Goal: Information Seeking & Learning: Learn about a topic

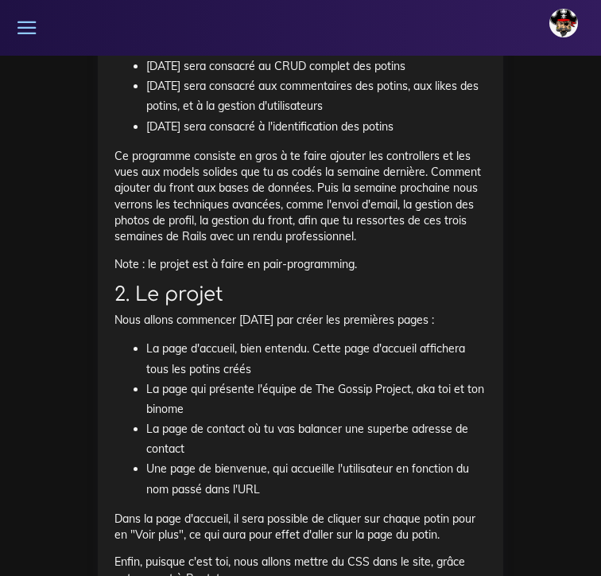
scroll to position [1107, 0]
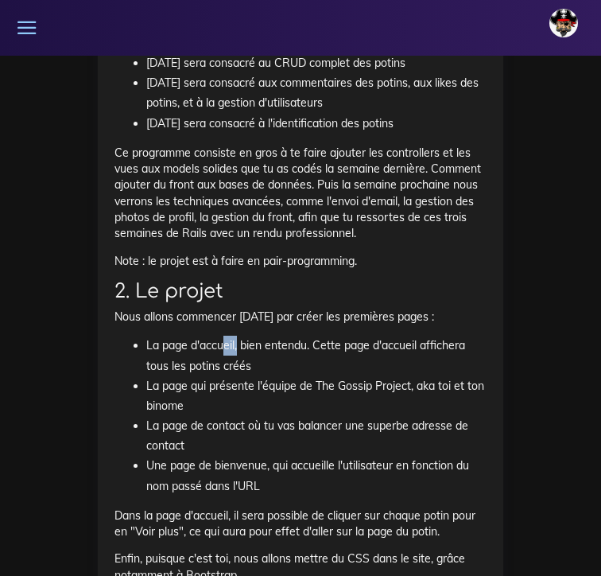
drag, startPoint x: 225, startPoint y: 340, endPoint x: 237, endPoint y: 340, distance: 11.9
click at [237, 340] on li "La page d'accueil, bien entendu. Cette page d'accueil affichera tous les potins…" at bounding box center [316, 356] width 340 height 40
click at [272, 347] on li "La page d'accueil, bien entendu. Cette page d'accueil affichera tous les potins…" at bounding box center [316, 356] width 340 height 40
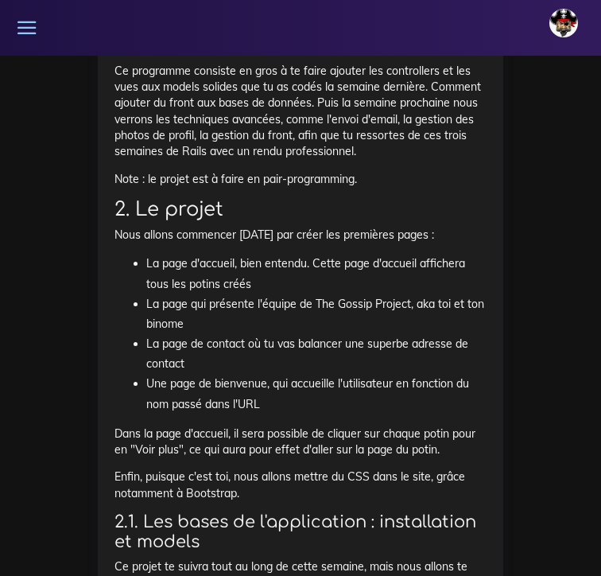
scroll to position [1191, 0]
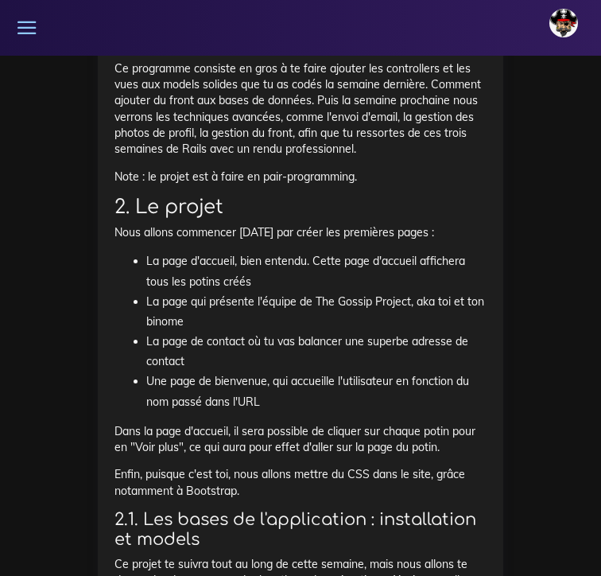
click at [272, 481] on p "Enfin, puisque c'est toi, nous allons mettre du CSS dans le site, grâce notamme…" at bounding box center [301, 482] width 372 height 33
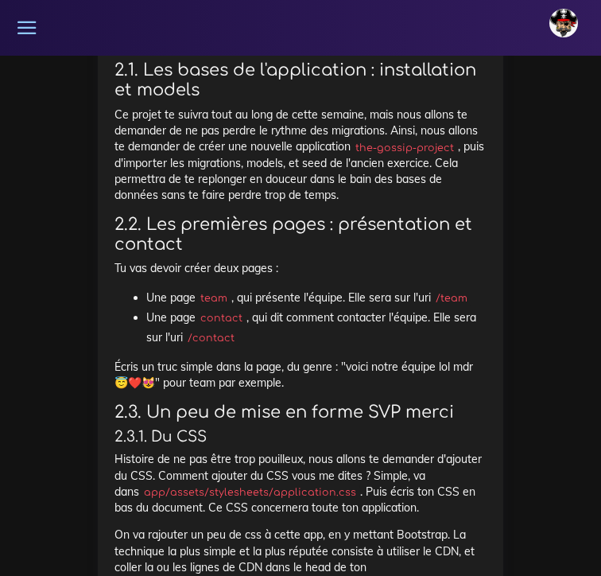
scroll to position [1634, 0]
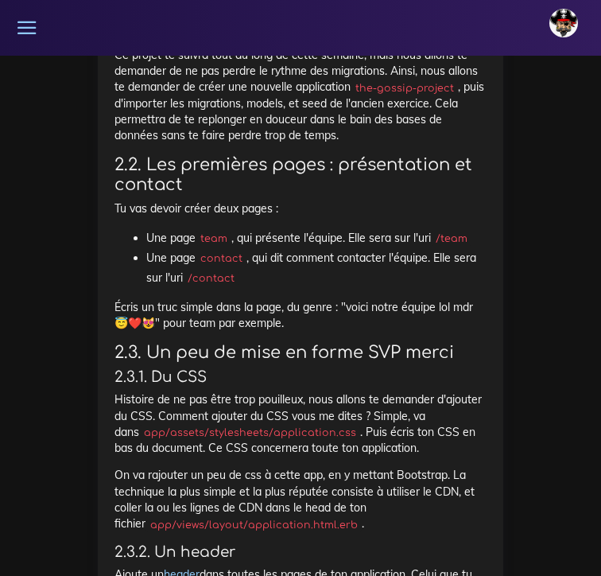
scroll to position [1705, 0]
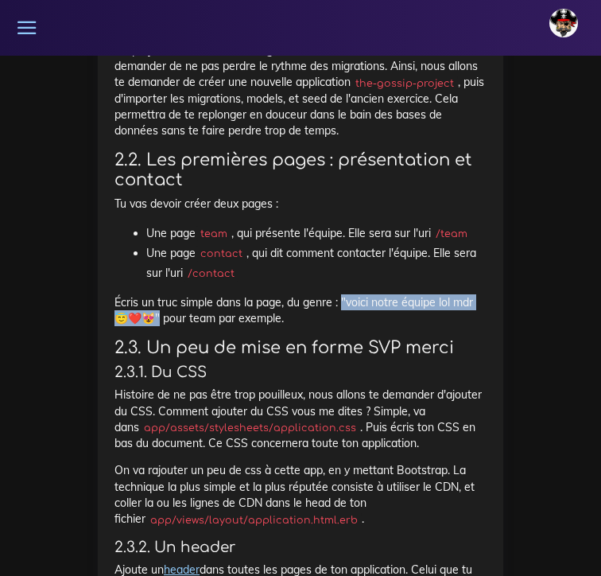
drag, startPoint x: 344, startPoint y: 285, endPoint x: 163, endPoint y: 299, distance: 181.9
click at [163, 299] on p "Écris un truc simple dans la page, du genre : "voici notre équipe lol mdr 😇❤️😻"…" at bounding box center [301, 310] width 372 height 33
copy p ""voici notre équipe lol mdr 😇❤️😻" p"
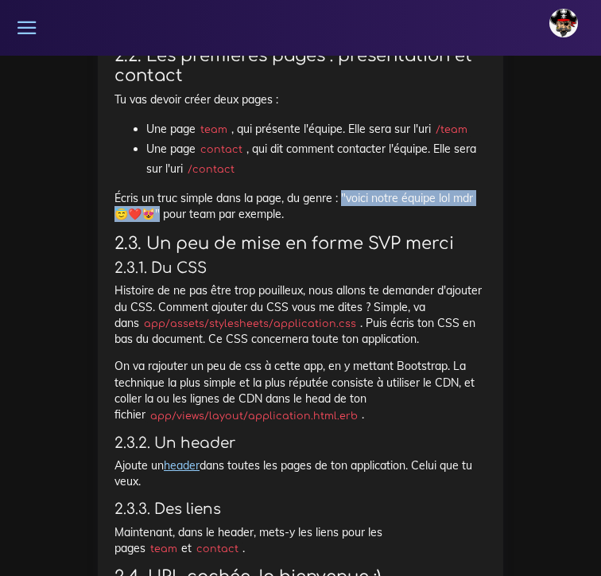
scroll to position [1812, 0]
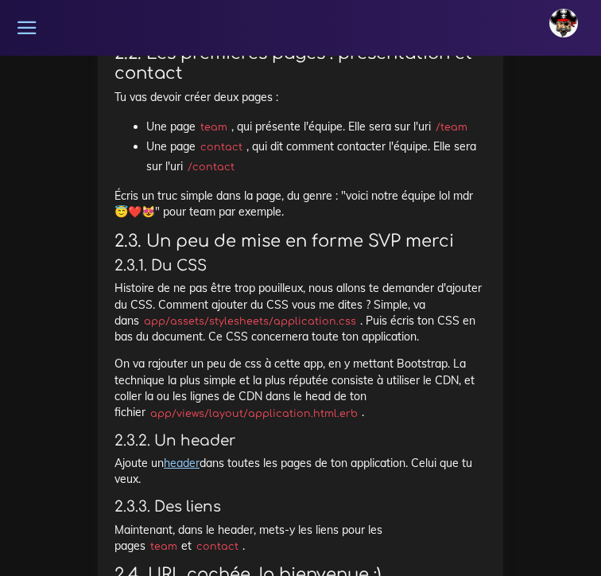
click at [239, 287] on p "Histoire de ne pas être trop pouilleux, nous allons te demander d'ajouter du CS…" at bounding box center [301, 312] width 372 height 64
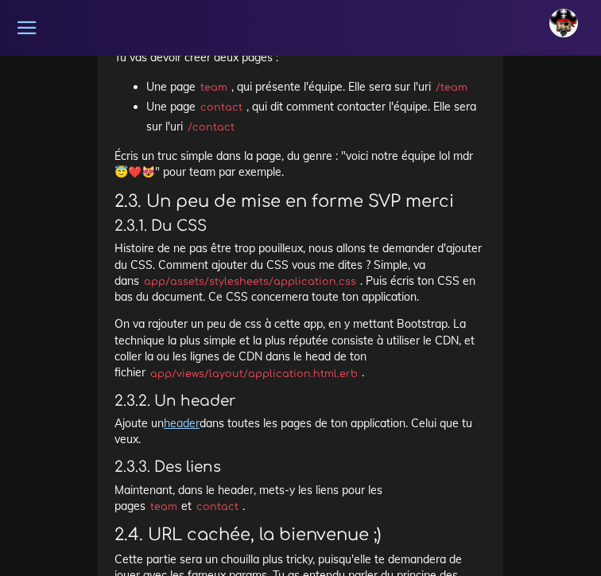
scroll to position [1854, 0]
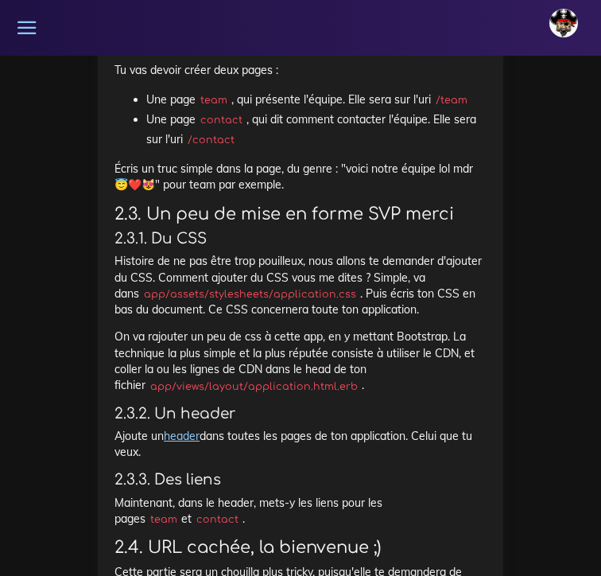
scroll to position [1839, 0]
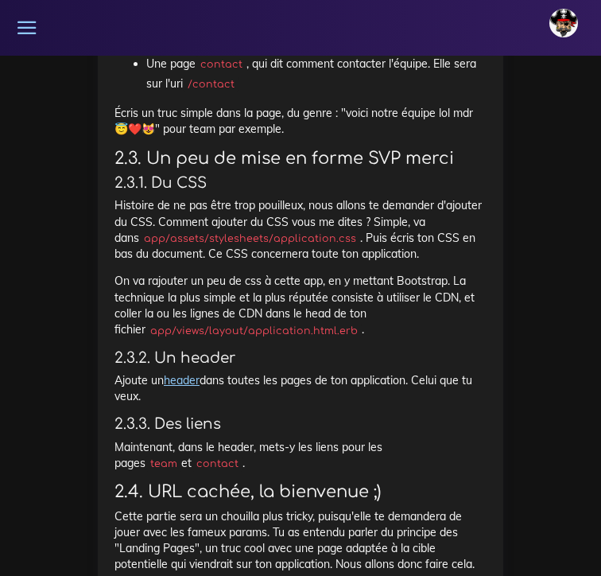
scroll to position [1893, 0]
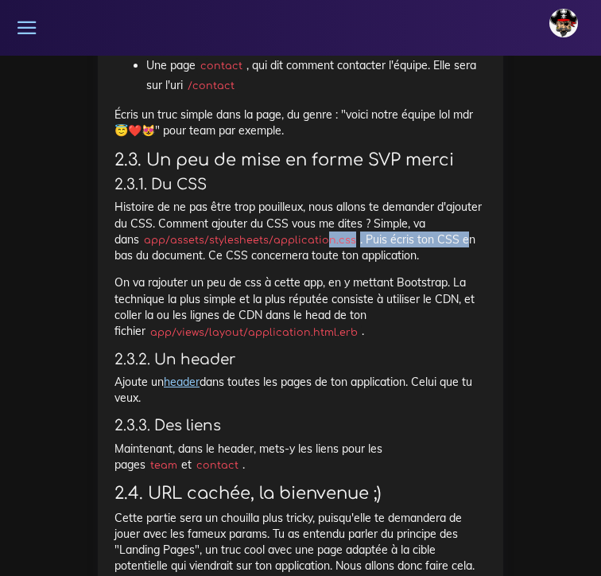
drag, startPoint x: 437, startPoint y: 222, endPoint x: 294, endPoint y: 223, distance: 143.2
click at [294, 223] on p "Histoire de ne pas être trop pouilleux, nous allons te demander d'ajouter du CS…" at bounding box center [301, 231] width 372 height 64
click at [396, 239] on p "Histoire de ne pas être trop pouilleux, nous allons te demander d'ajouter du CS…" at bounding box center [301, 231] width 372 height 64
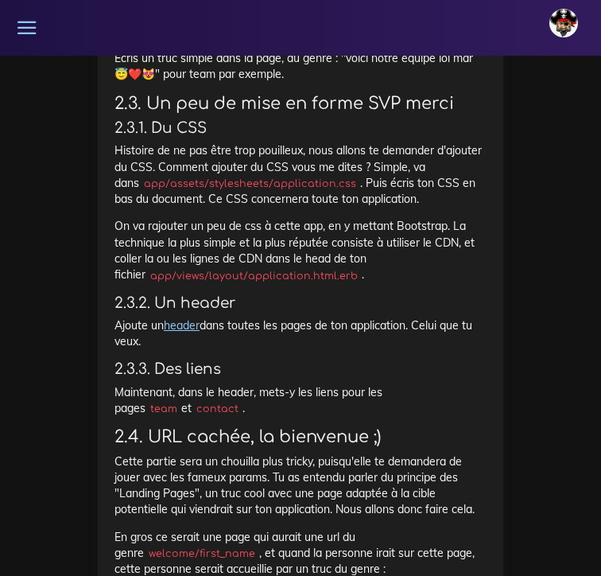
scroll to position [1956, 0]
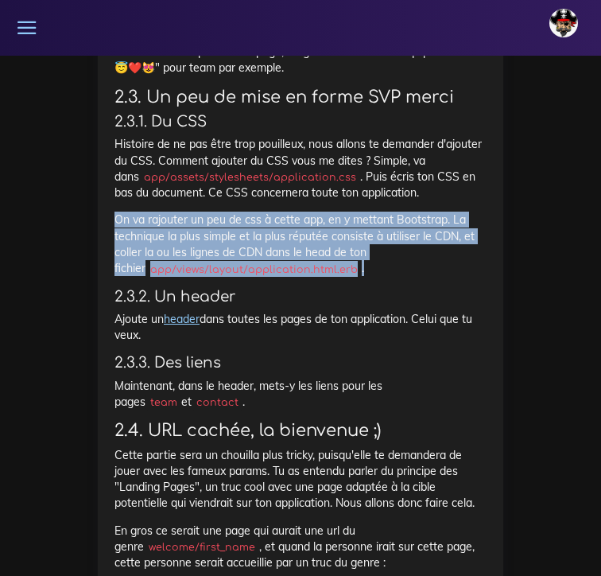
drag, startPoint x: 111, startPoint y: 202, endPoint x: 367, endPoint y: 247, distance: 259.3
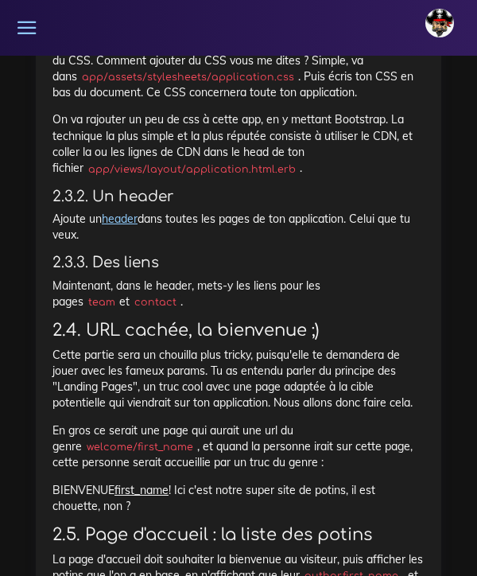
scroll to position [2070, 0]
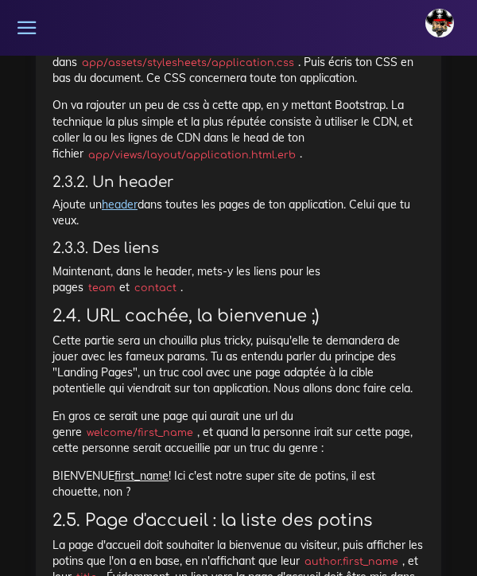
click at [124, 197] on link "header" at bounding box center [120, 204] width 36 height 14
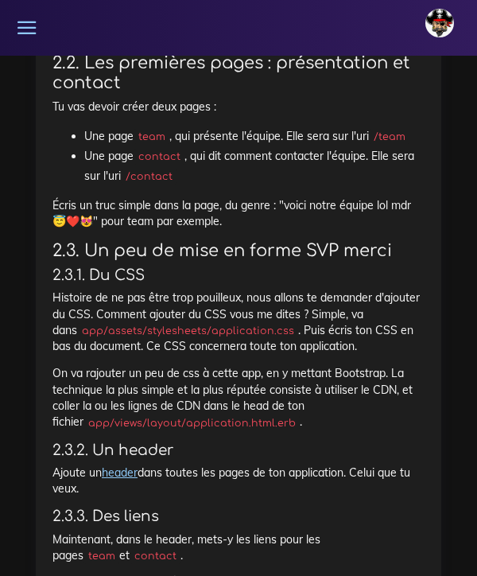
scroll to position [1803, 0]
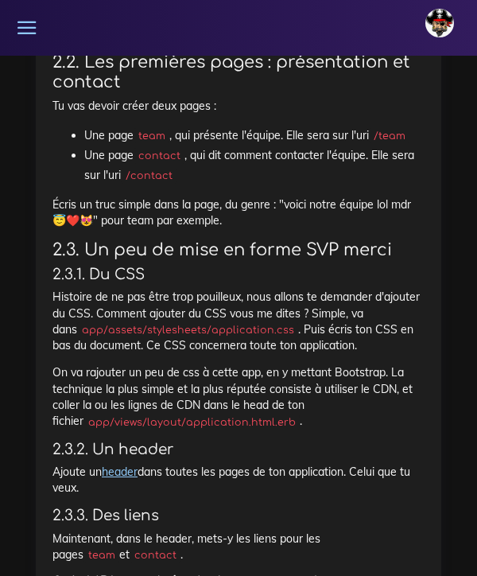
click at [125, 464] on link "header" at bounding box center [120, 471] width 36 height 14
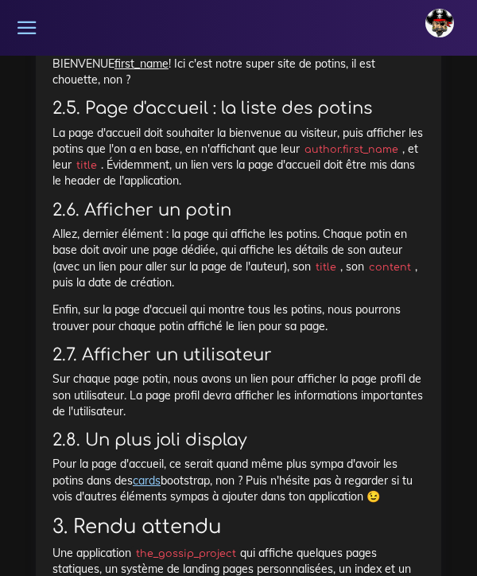
scroll to position [2479, 0]
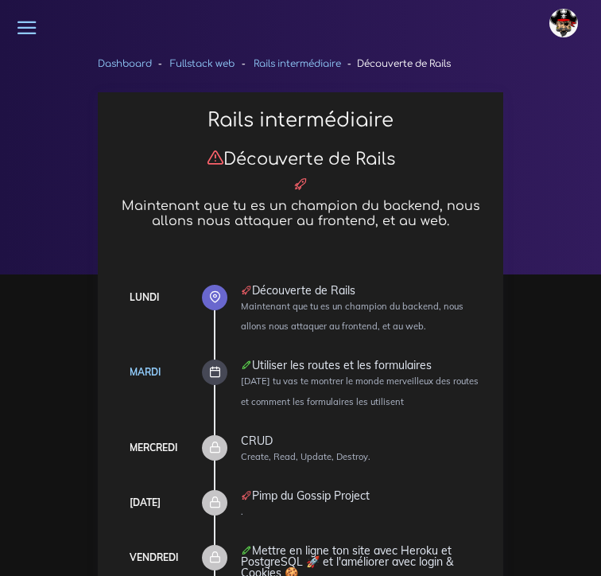
scroll to position [1191, 0]
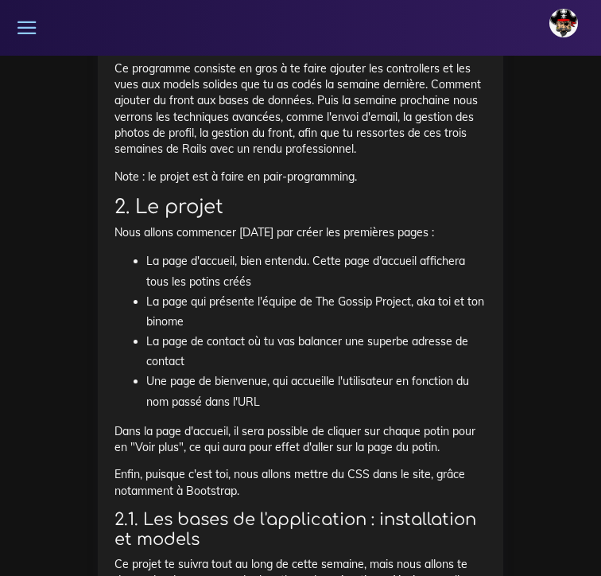
click at [25, 30] on icon at bounding box center [27, 28] width 22 height 22
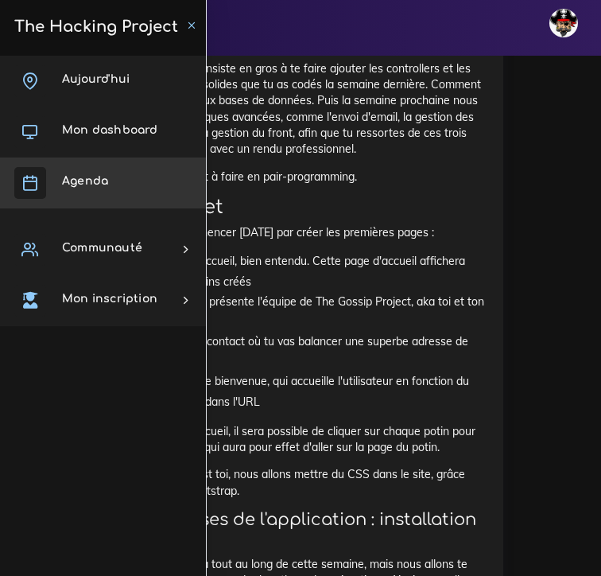
click at [112, 187] on link "Agenda" at bounding box center [103, 182] width 206 height 51
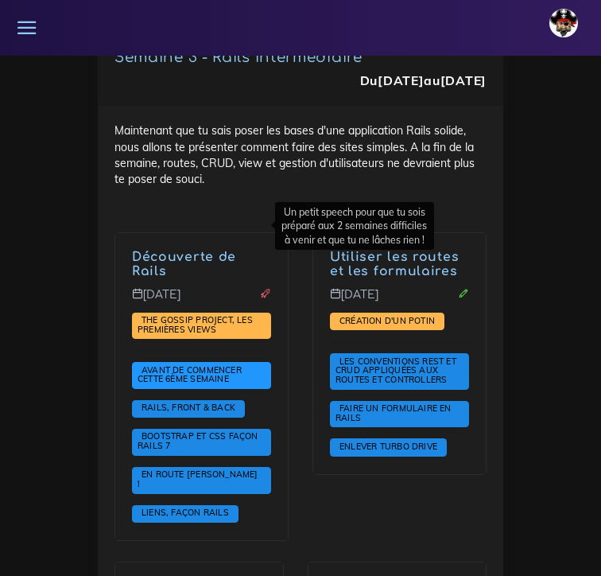
scroll to position [5629, 0]
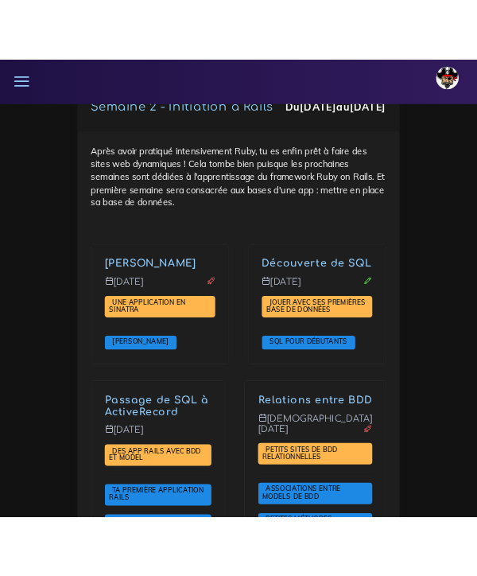
scroll to position [4674, 0]
